Goal: Check status: Check status

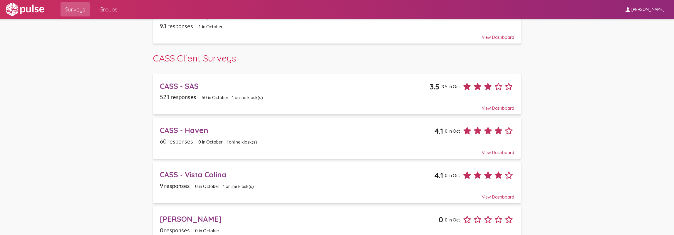
scroll to position [116, 0]
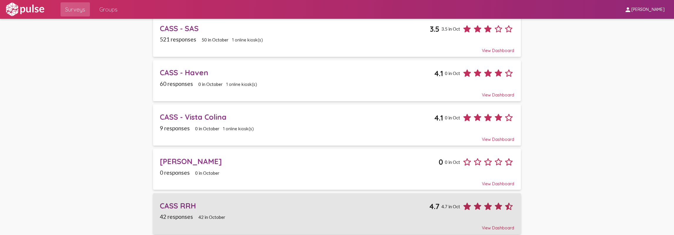
click at [186, 202] on div "CASS RRH" at bounding box center [295, 205] width 270 height 9
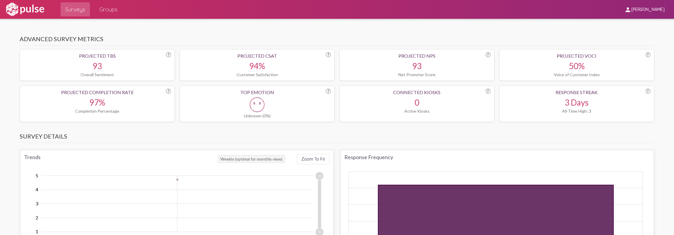
scroll to position [323, 0]
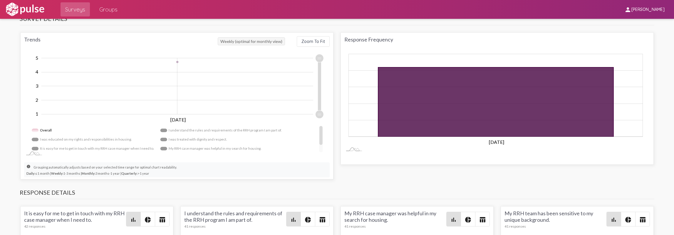
click at [496, 141] on tspan "[DATE]" at bounding box center [496, 142] width 15 height 6
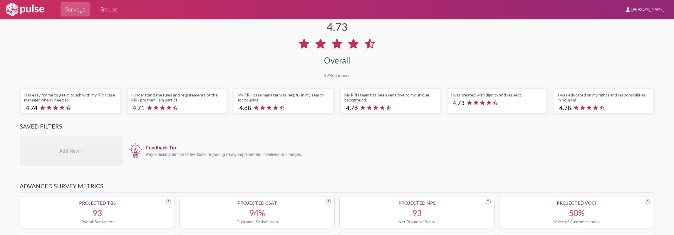
scroll to position [0, 0]
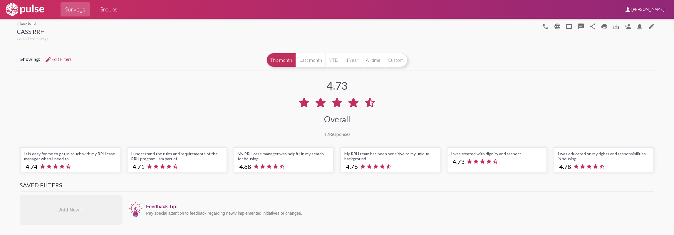
click at [32, 21] on link "arrow_back_ios back to list" at bounding box center [32, 23] width 31 height 4
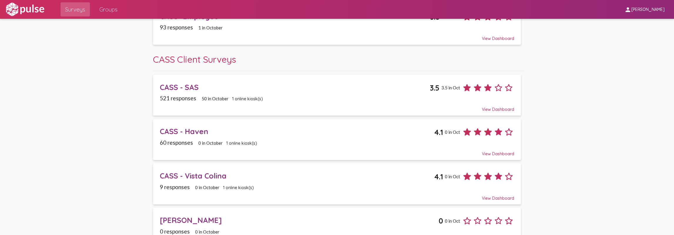
scroll to position [116, 0]
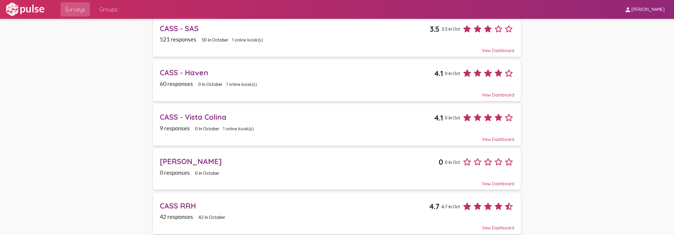
click at [325, 108] on div "CASS - Vista Colina 4.1 0 in Oct" at bounding box center [337, 115] width 354 height 15
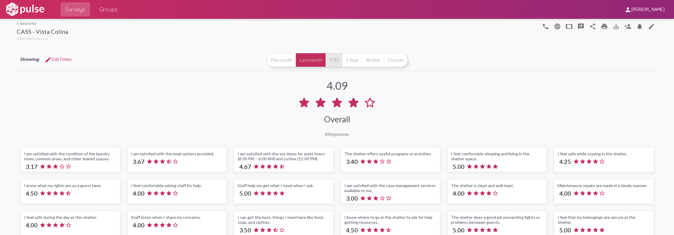
click at [329, 55] on button "YTD" at bounding box center [334, 60] width 16 height 14
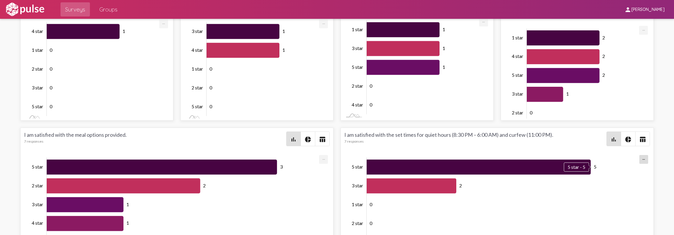
scroll to position [1524, 0]
